Goal: Information Seeking & Learning: Check status

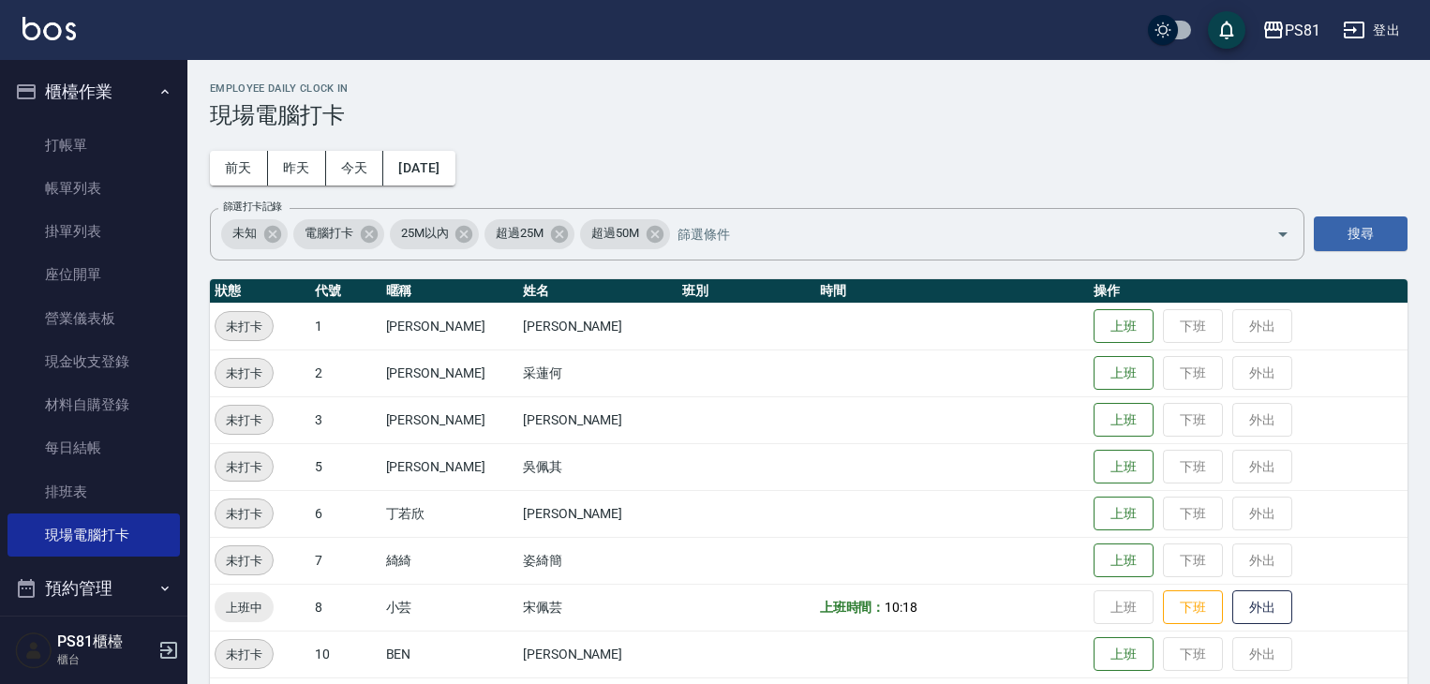
scroll to position [485, 0]
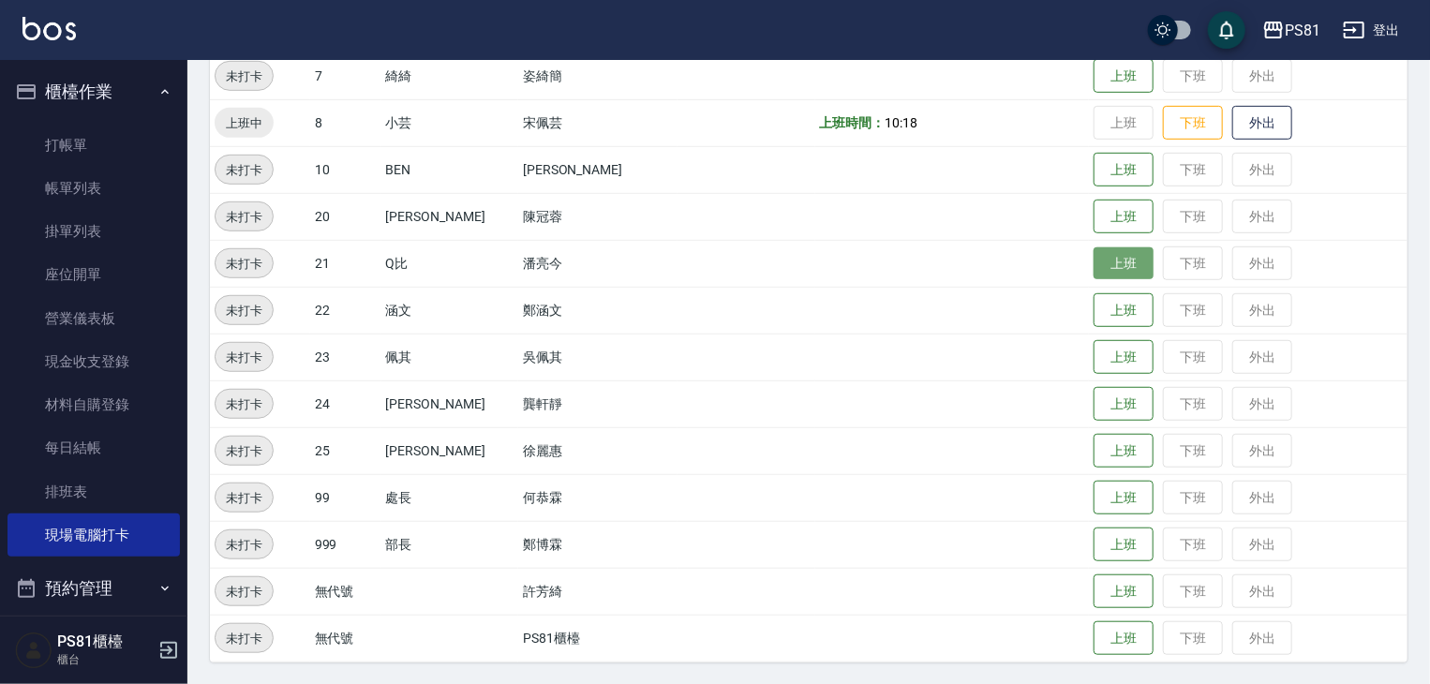
click at [1106, 249] on button "上班" at bounding box center [1124, 263] width 60 height 33
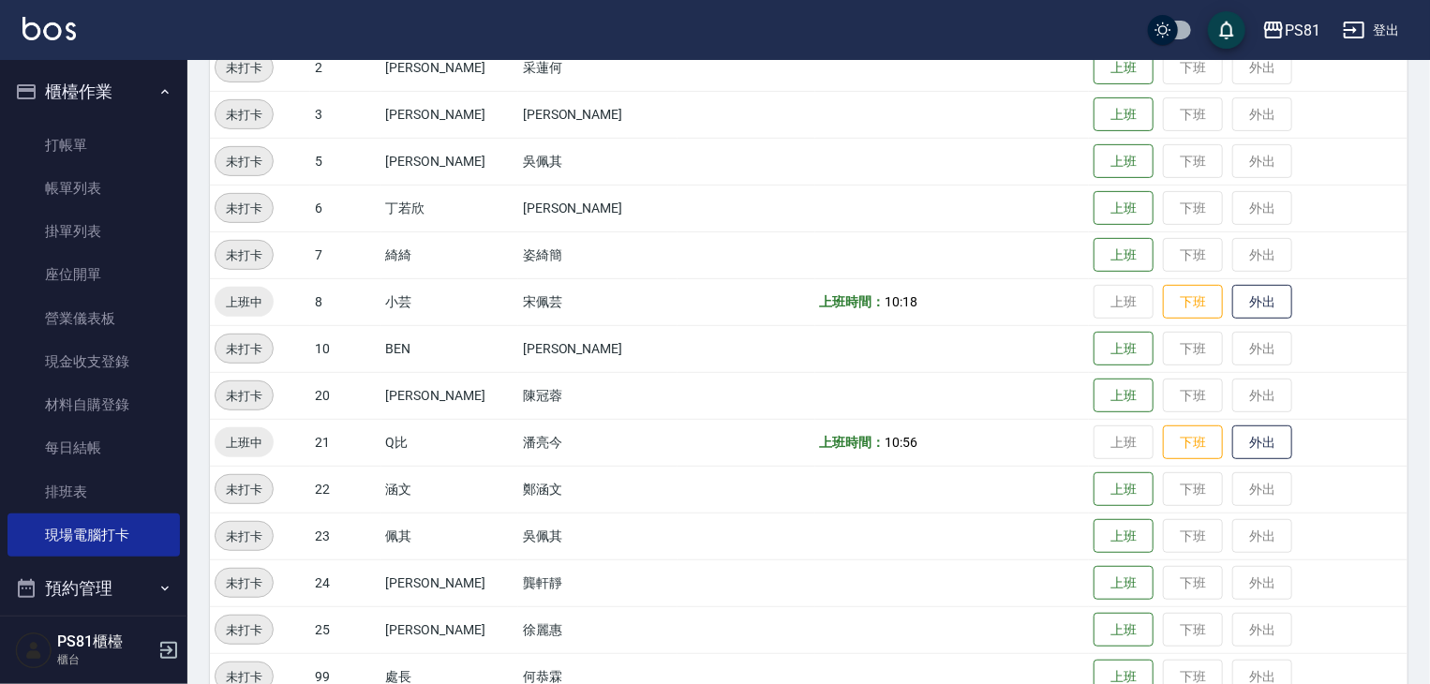
scroll to position [203, 0]
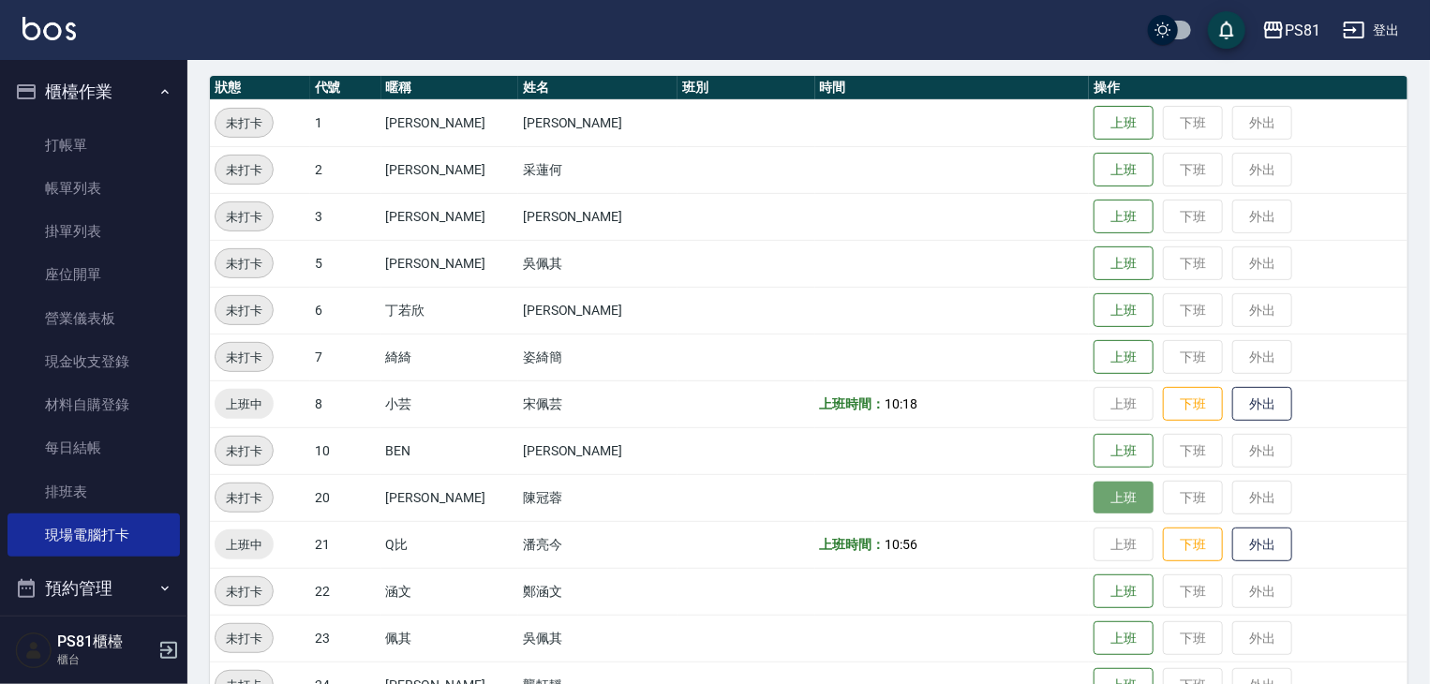
click at [1094, 501] on button "上班" at bounding box center [1124, 498] width 60 height 33
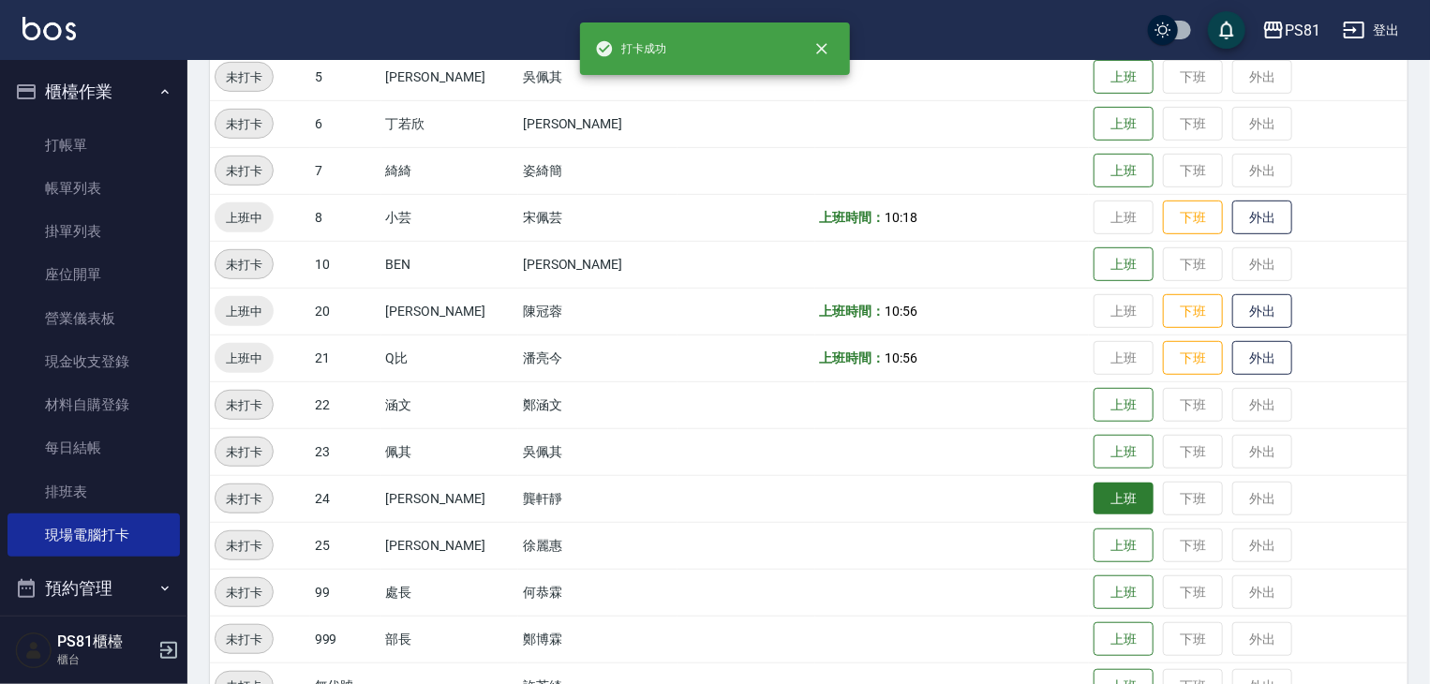
scroll to position [391, 0]
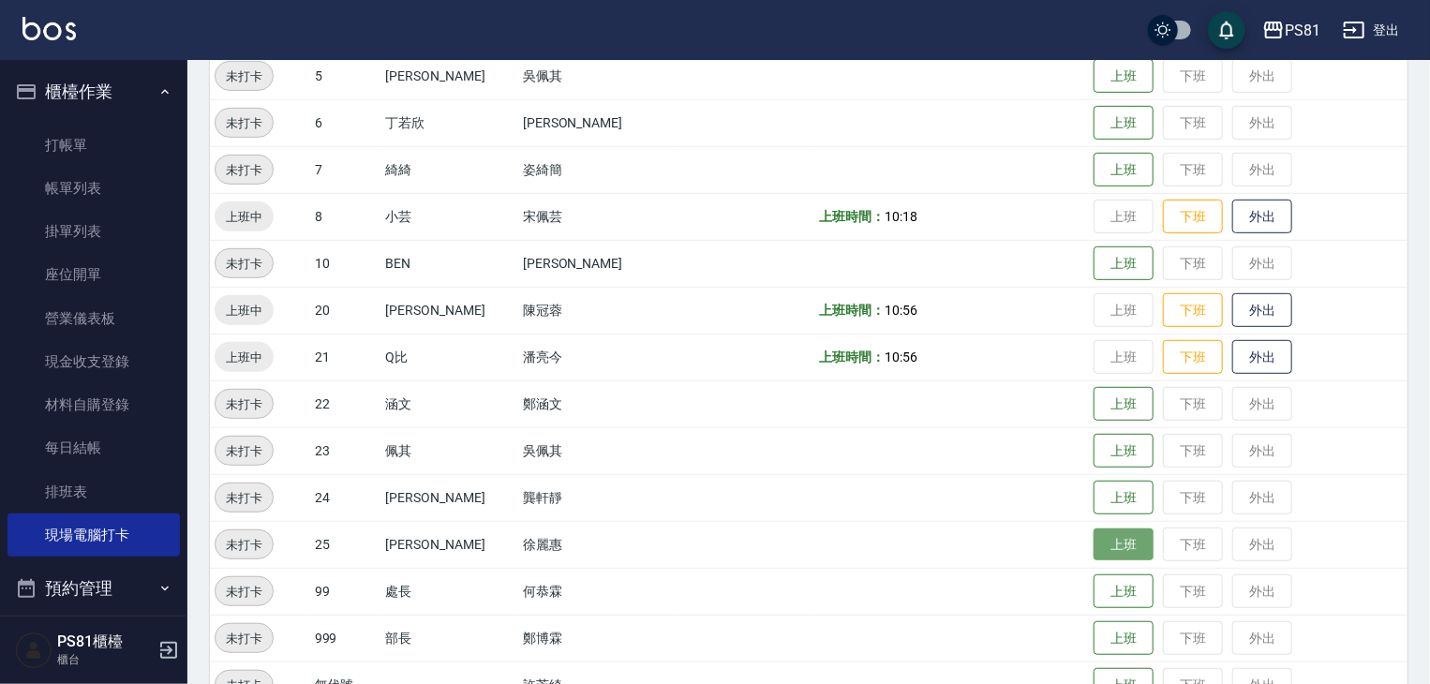
click at [1094, 552] on button "上班" at bounding box center [1124, 545] width 60 height 33
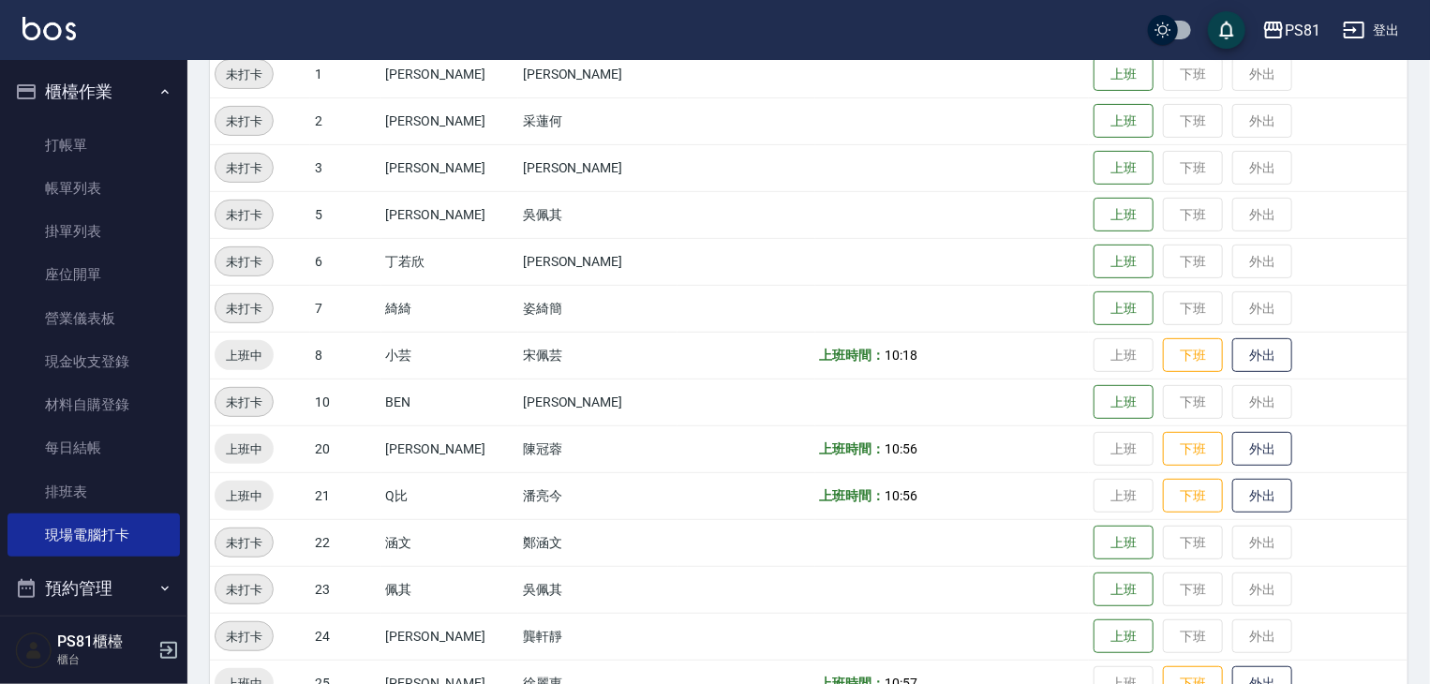
scroll to position [203, 0]
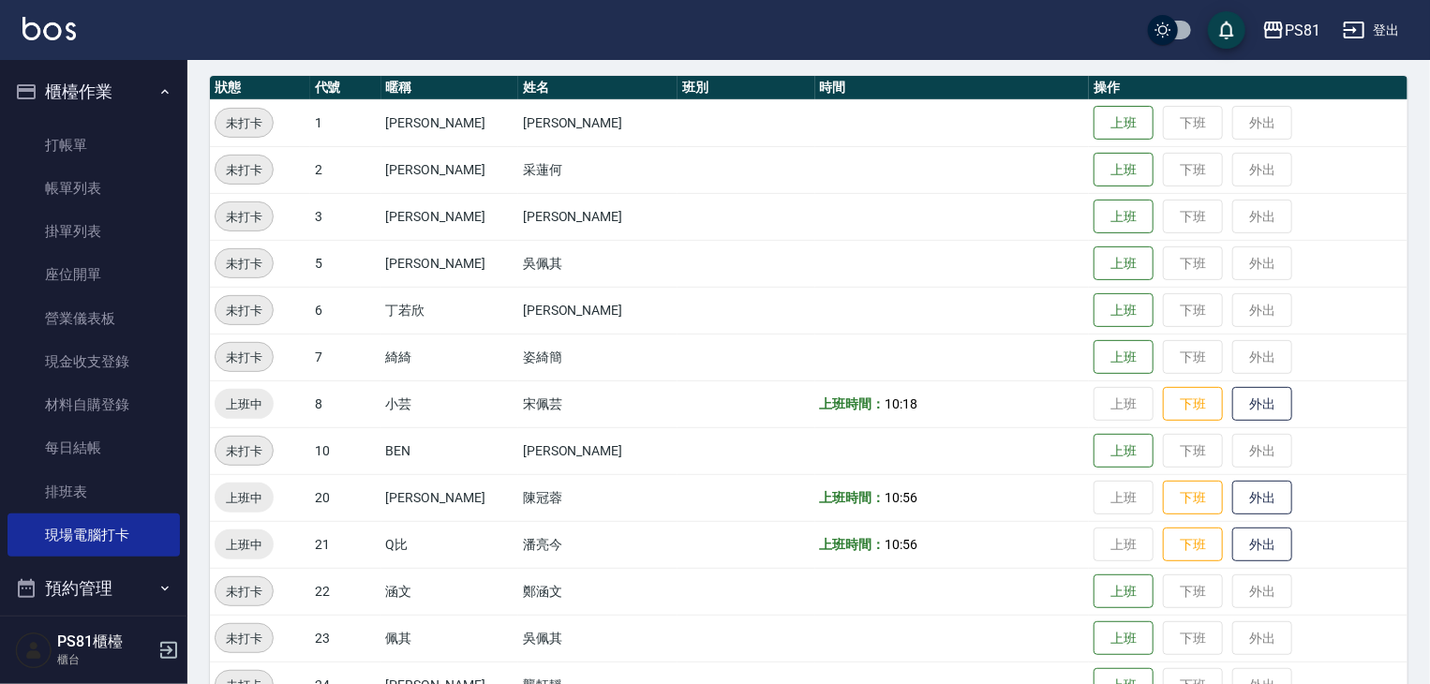
click at [374, 534] on td "21" at bounding box center [345, 544] width 71 height 47
click at [367, 546] on td "21" at bounding box center [345, 544] width 71 height 47
click at [1102, 598] on button "上班" at bounding box center [1124, 592] width 60 height 33
click at [1124, 213] on button "上班" at bounding box center [1124, 217] width 60 height 33
click at [1125, 213] on button "上班" at bounding box center [1124, 217] width 60 height 33
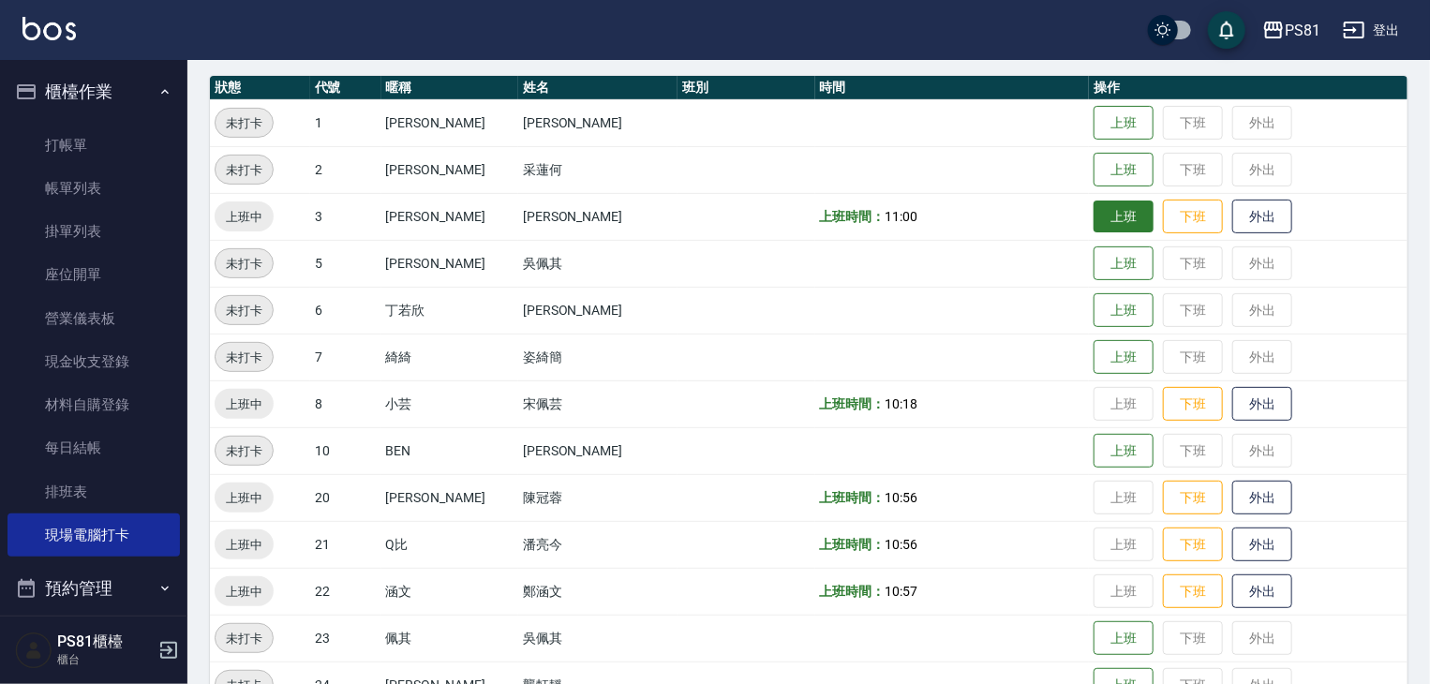
scroll to position [485, 0]
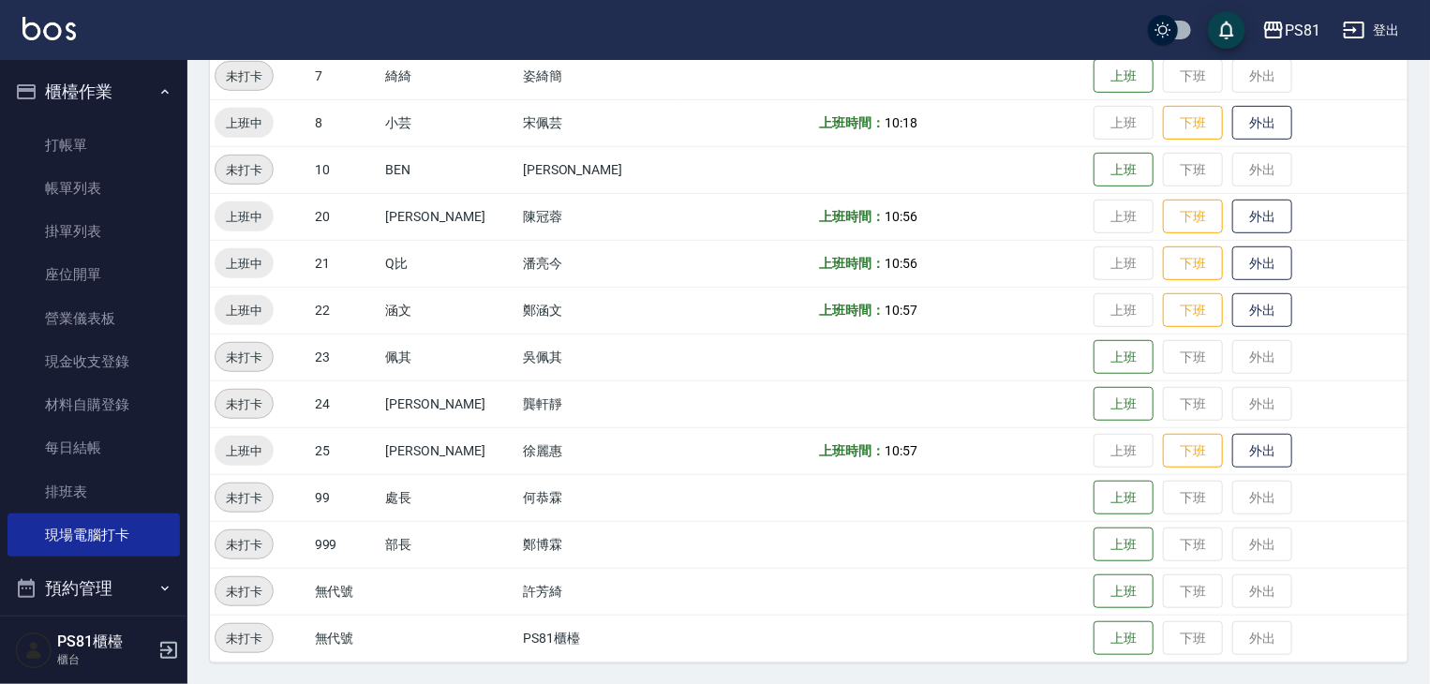
click at [997, 143] on td "上班時間： 10:18" at bounding box center [953, 122] width 275 height 47
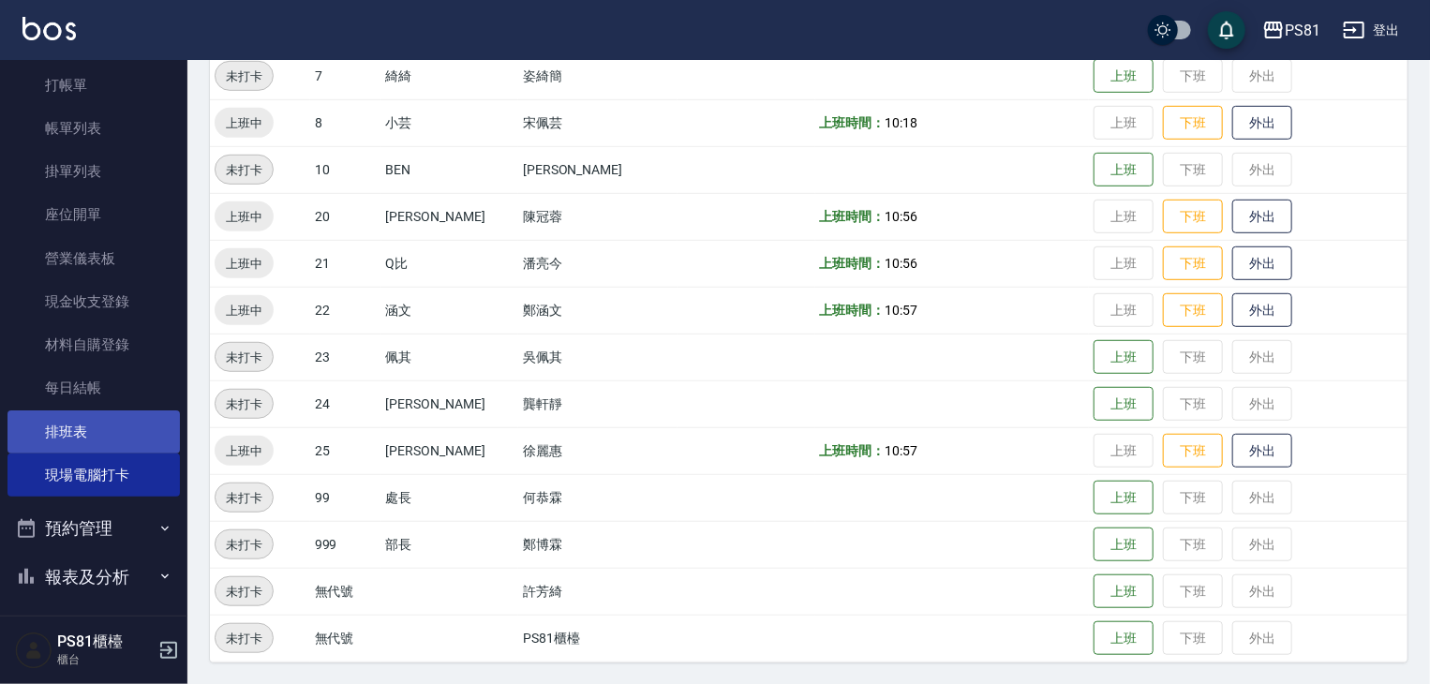
scroll to position [187, 0]
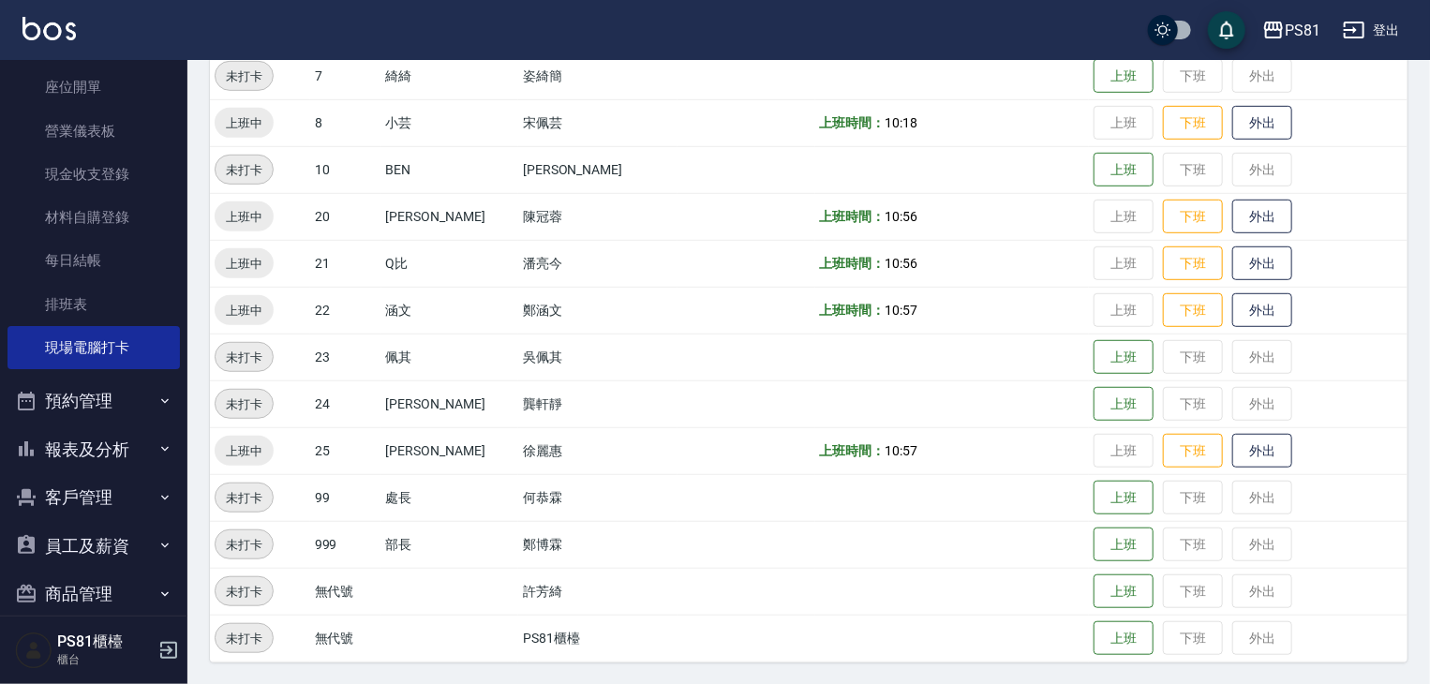
click at [113, 438] on button "報表及分析" at bounding box center [93, 450] width 172 height 49
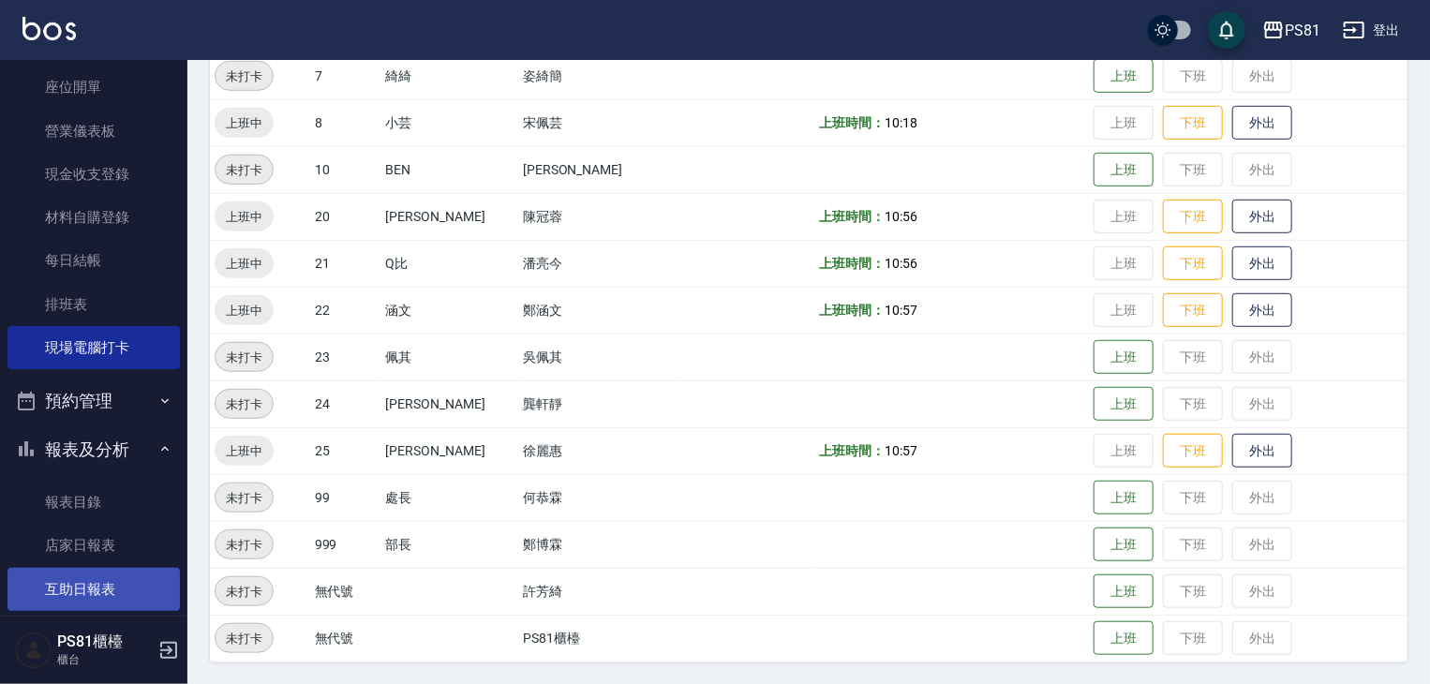
click at [124, 575] on link "互助日報表" at bounding box center [93, 589] width 172 height 43
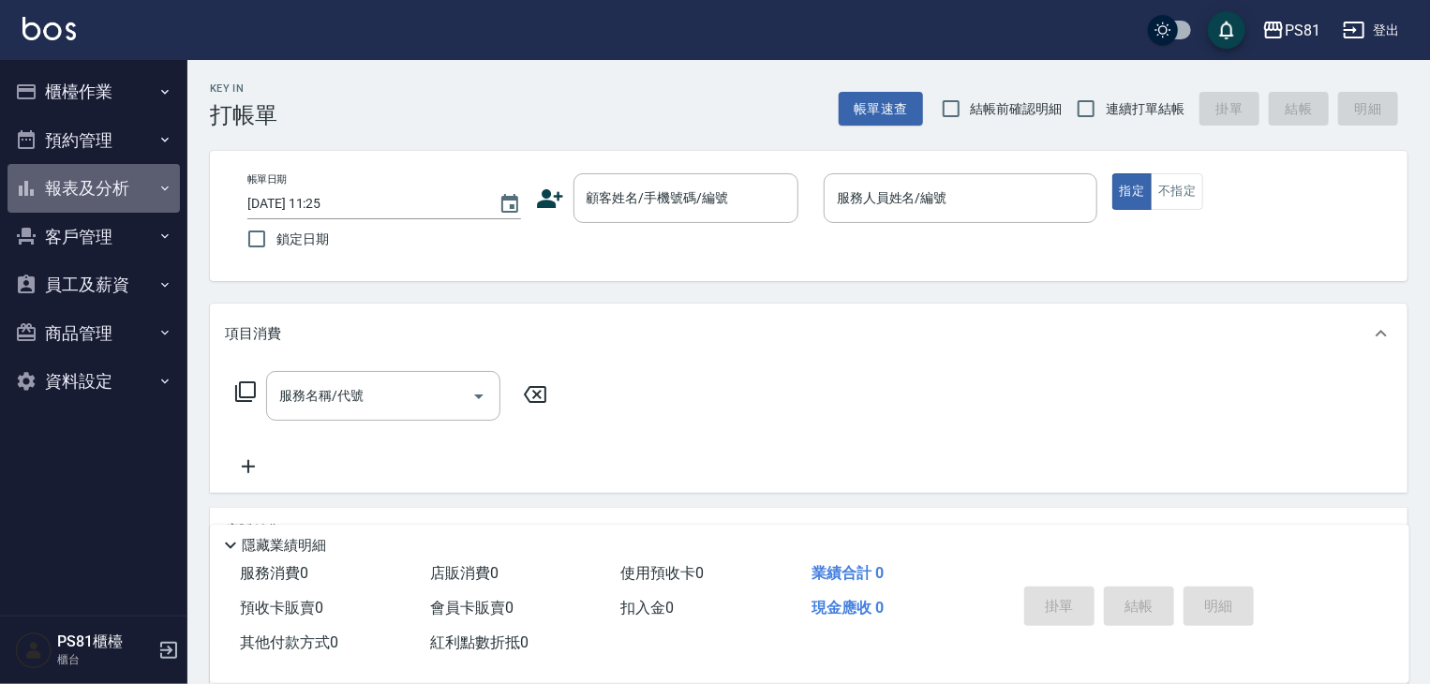
click at [115, 209] on button "報表及分析" at bounding box center [93, 188] width 172 height 49
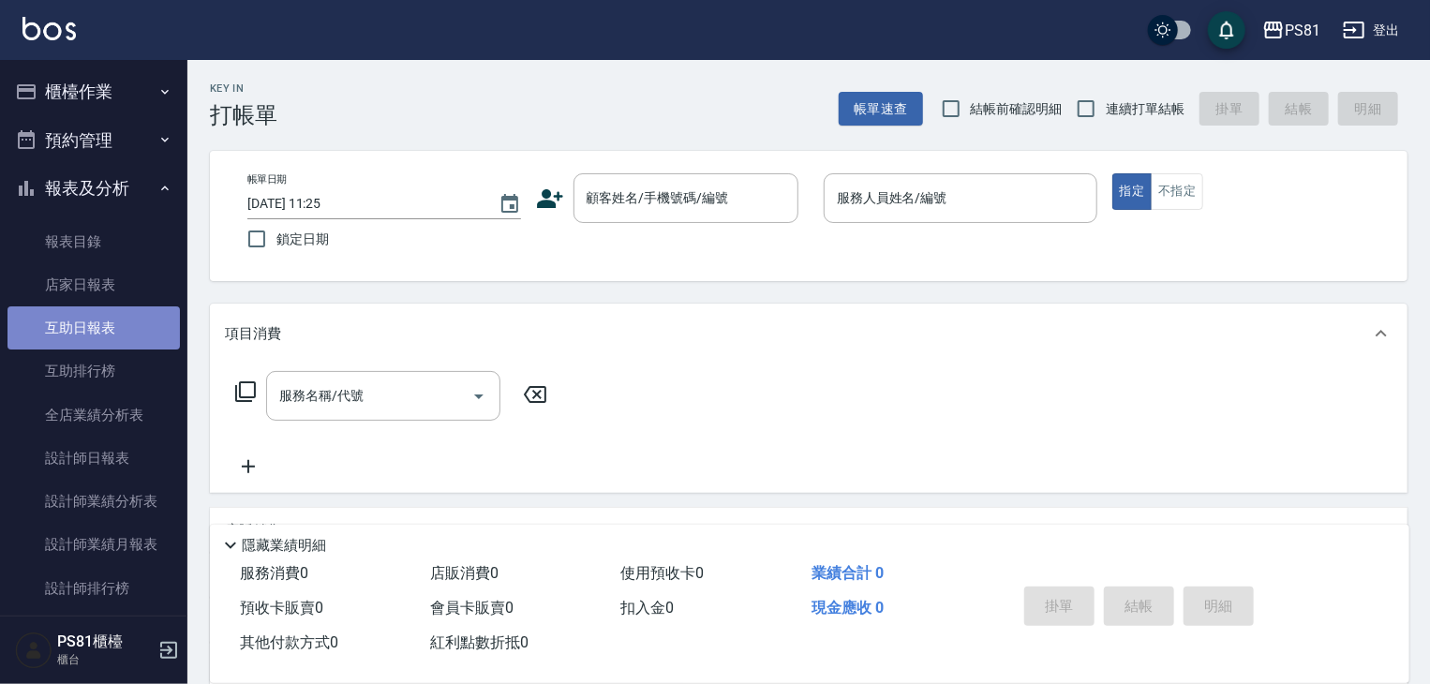
click at [149, 325] on link "互助日報表" at bounding box center [93, 328] width 172 height 43
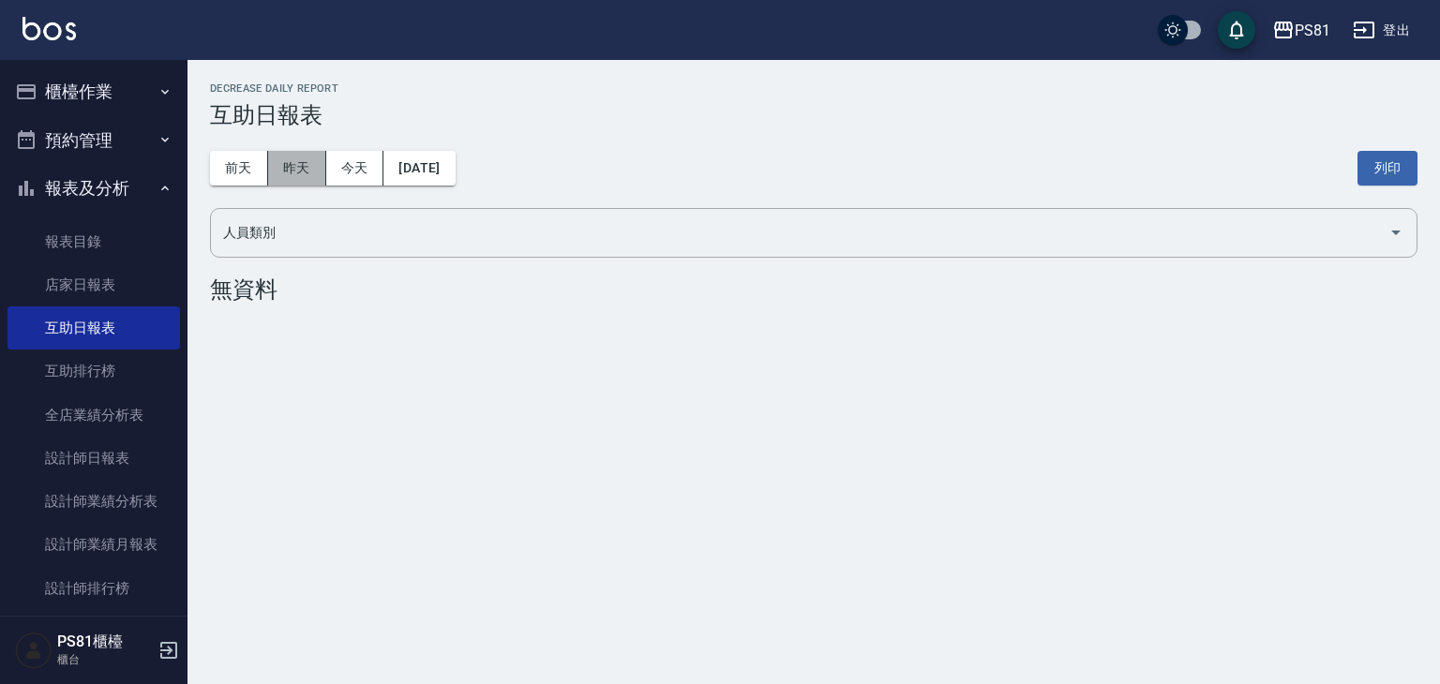
click at [315, 173] on button "昨天" at bounding box center [297, 168] width 58 height 35
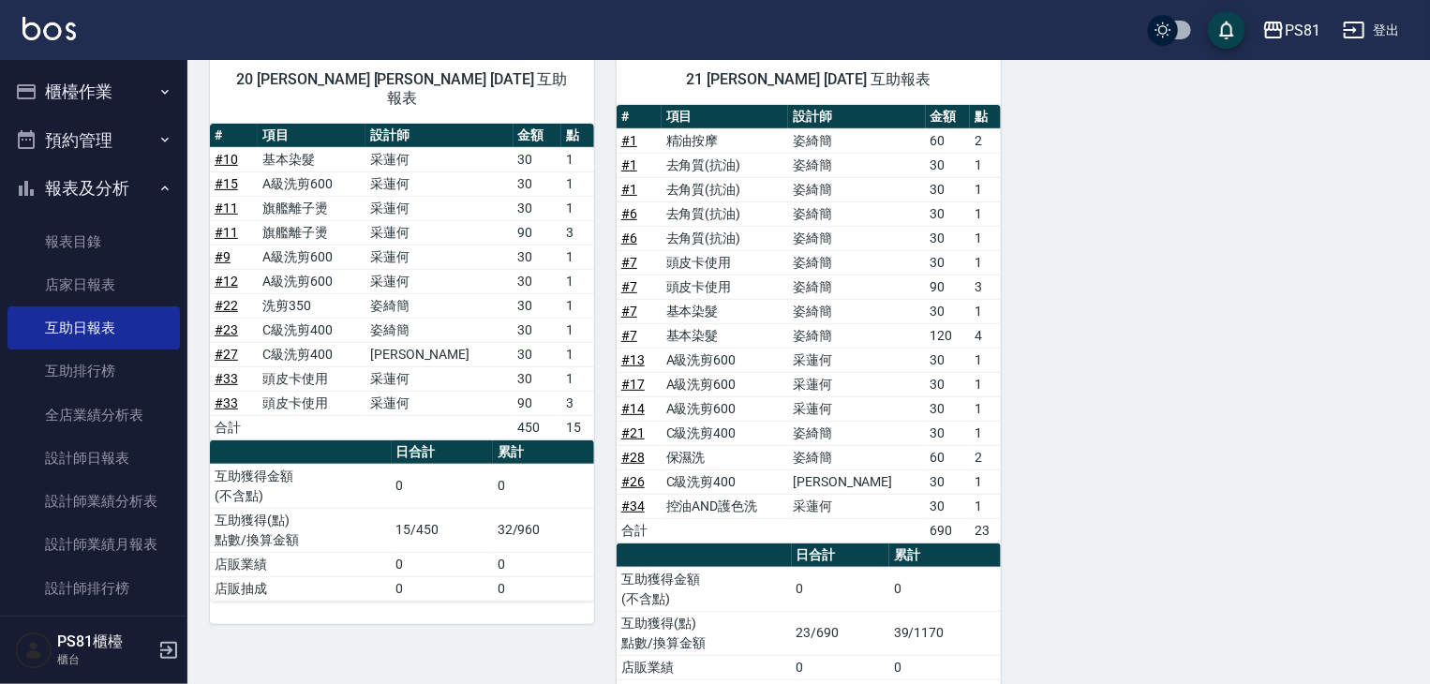
scroll to position [188, 0]
